Goal: Use online tool/utility: Utilize a website feature to perform a specific function

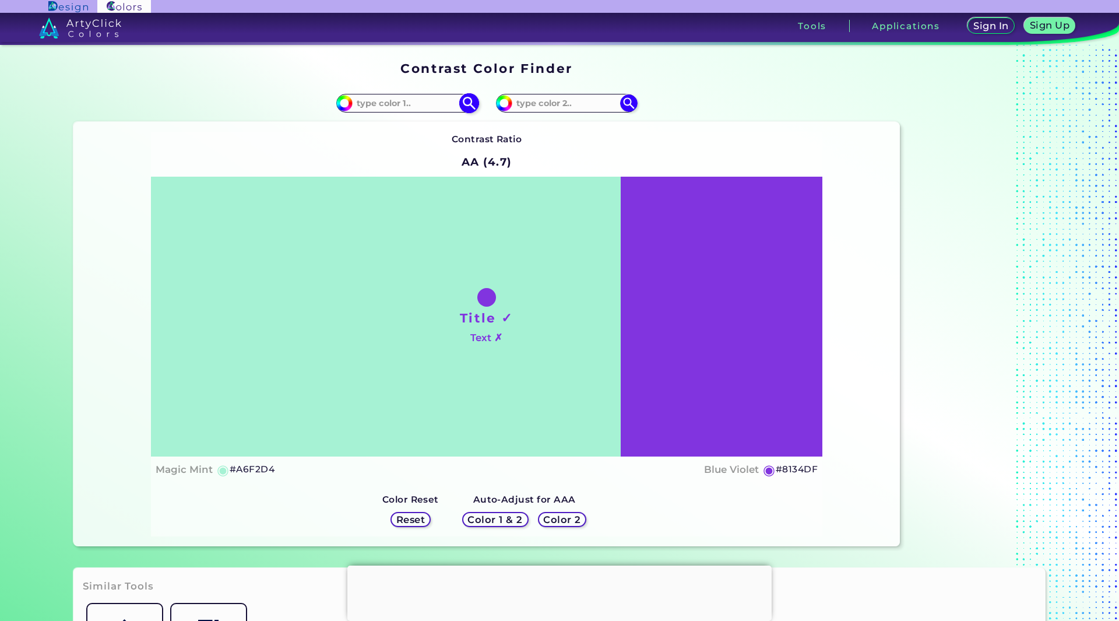
click at [429, 104] on input at bounding box center [407, 103] width 108 height 16
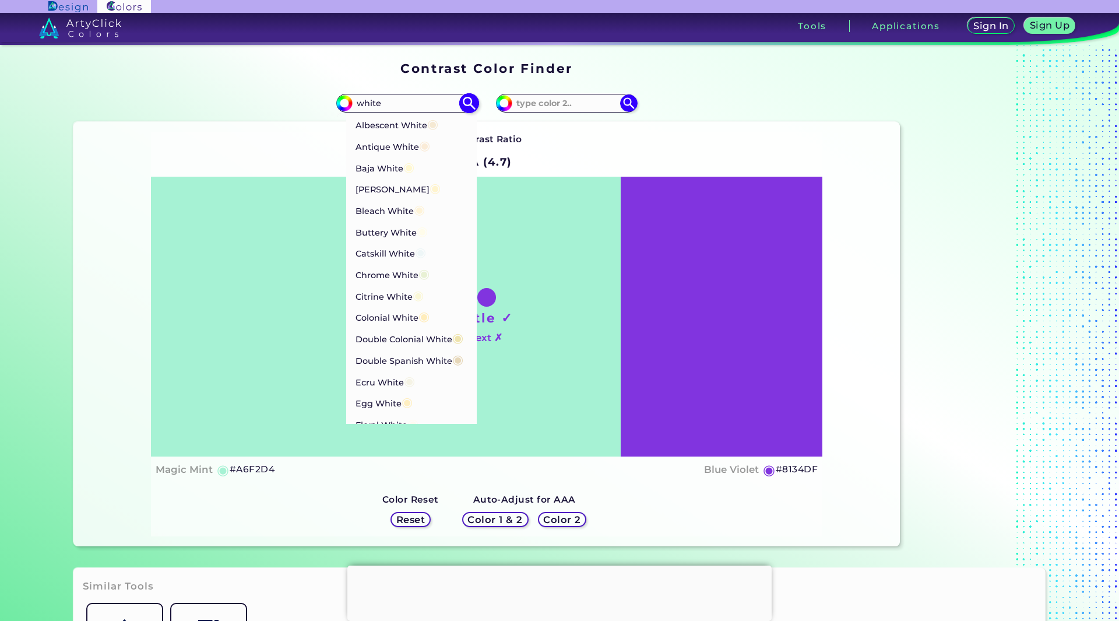
type input "white"
click at [541, 103] on input at bounding box center [566, 103] width 108 height 16
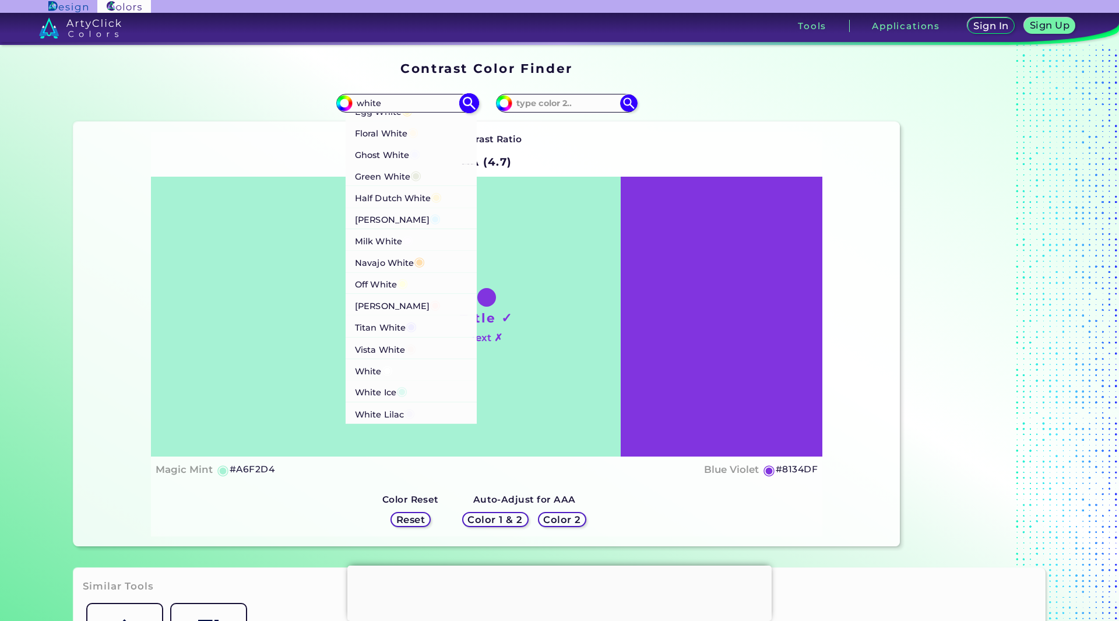
click at [374, 380] on p "White ◉" at bounding box center [374, 369] width 38 height 22
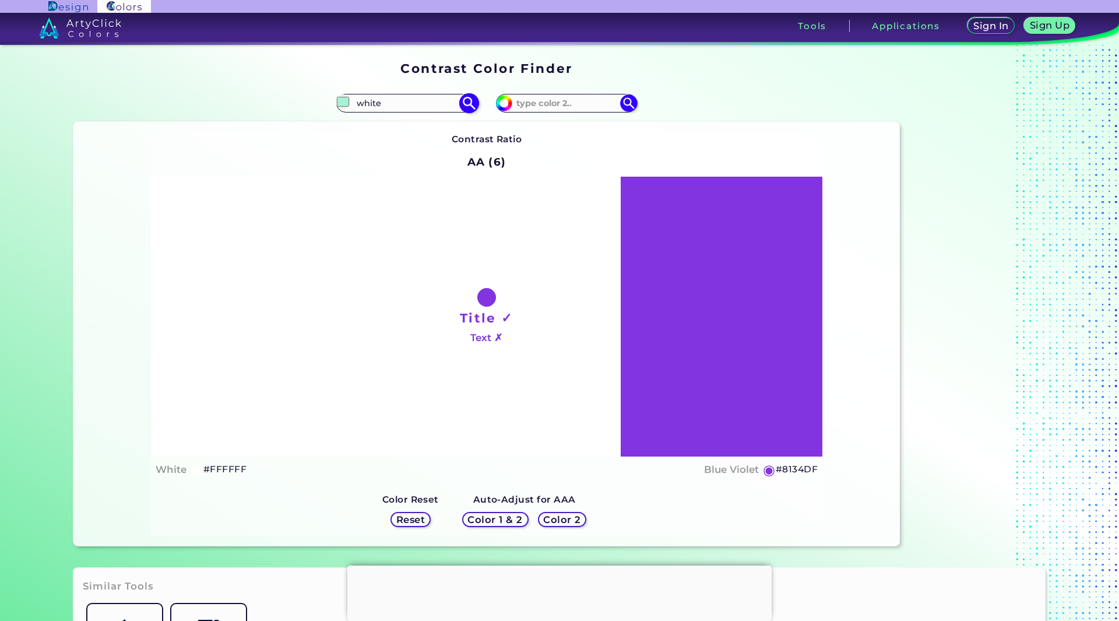
type input "#ffffff"
type input "#FFFFFF"
click at [550, 97] on input at bounding box center [566, 103] width 108 height 16
click at [552, 103] on input at bounding box center [566, 103] width 108 height 16
paste input "#0a91b7"
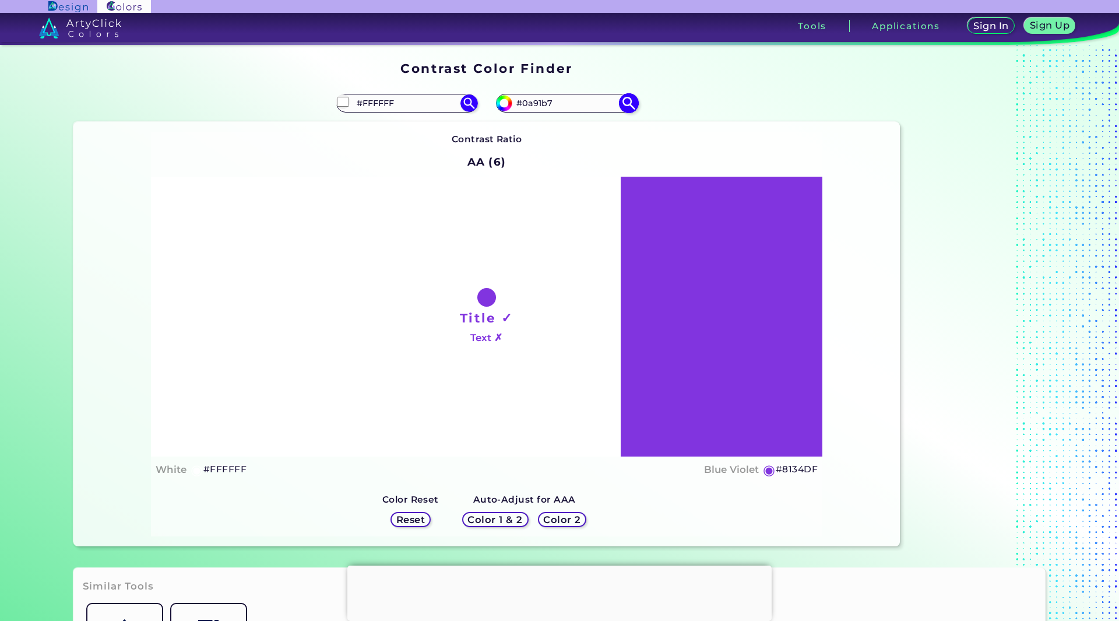
type input "#0a91b7"
type input "#0A91B7"
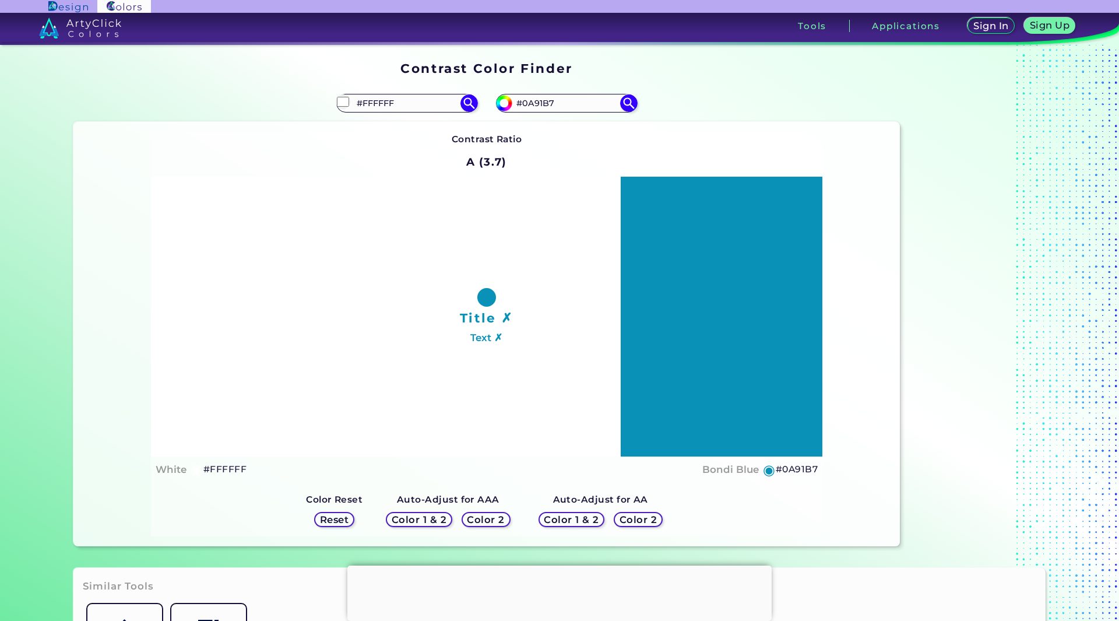
click at [629, 517] on h5 "Color 2" at bounding box center [637, 519] width 37 height 9
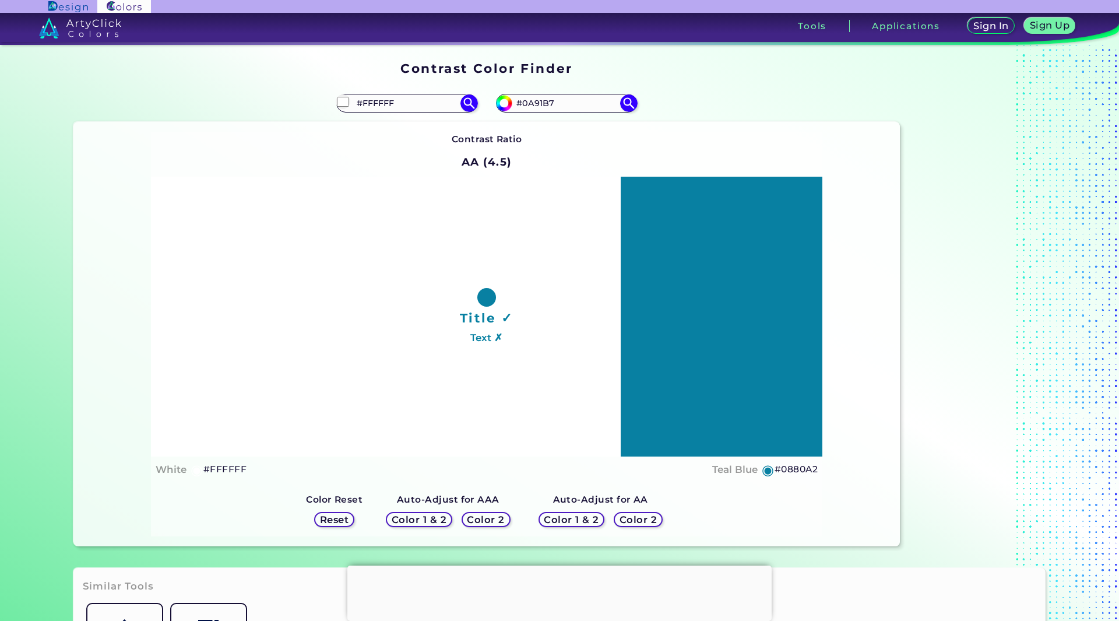
click at [804, 472] on h5 "#0880A2" at bounding box center [795, 469] width 43 height 15
click at [804, 472] on h5 "#0880A2 copied" at bounding box center [795, 469] width 43 height 15
copy h5 "0880A2 copied"
click at [485, 518] on h5 "Color 2" at bounding box center [486, 519] width 34 height 9
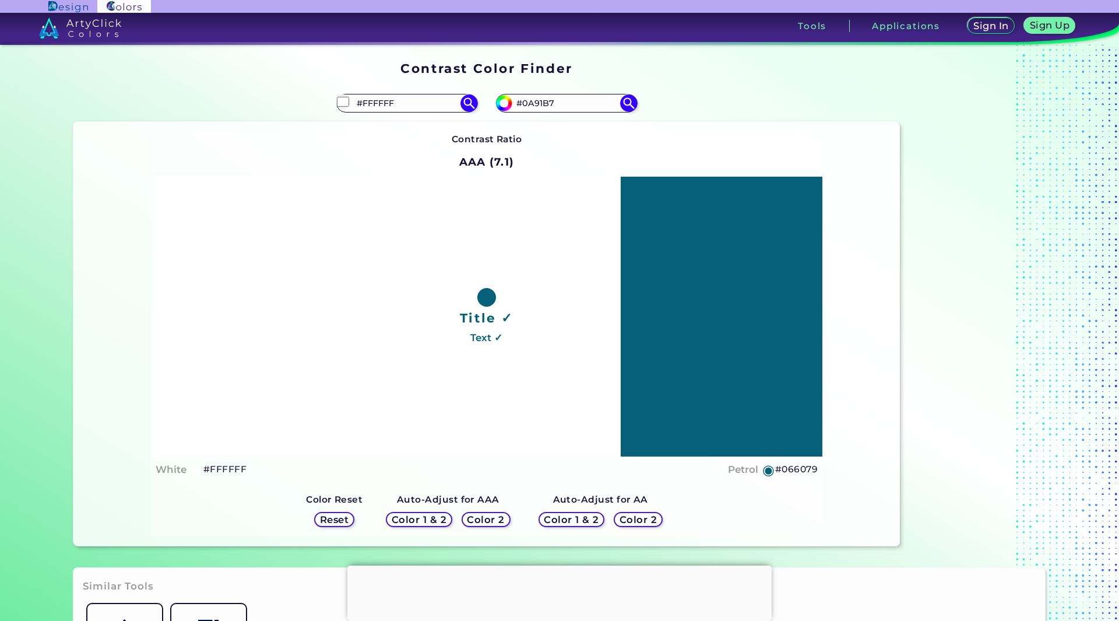
click at [625, 518] on h5 "Color 2" at bounding box center [638, 520] width 38 height 10
